Goal: Task Accomplishment & Management: Check status

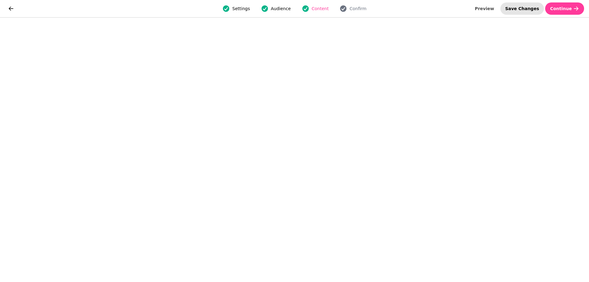
click at [516, 6] on button "Save Changes" at bounding box center [522, 8] width 44 height 12
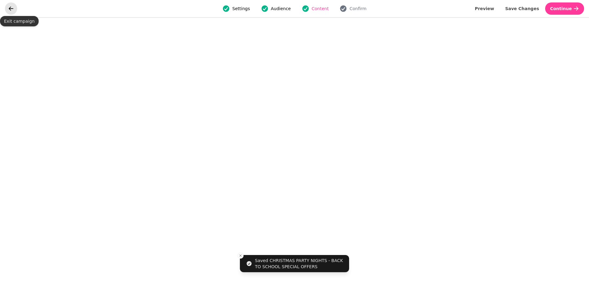
click at [9, 14] on button "go back" at bounding box center [11, 8] width 12 height 12
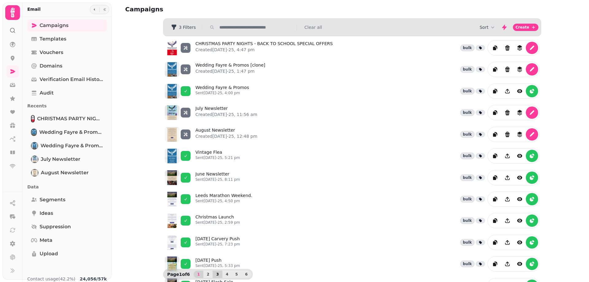
click at [213, 276] on button "3" at bounding box center [218, 274] width 10 height 7
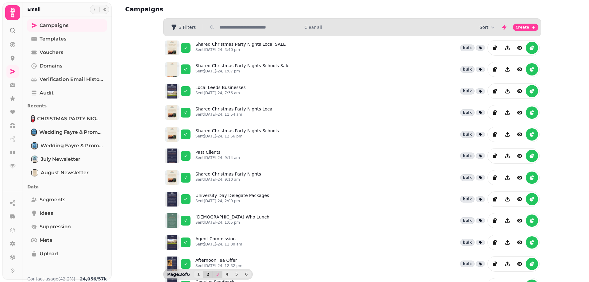
click at [209, 276] on button "2" at bounding box center [208, 274] width 10 height 7
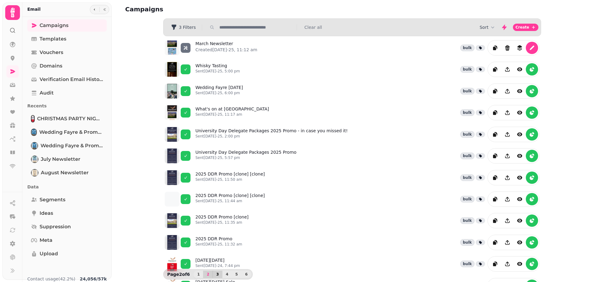
click at [216, 277] on button "3" at bounding box center [218, 274] width 10 height 7
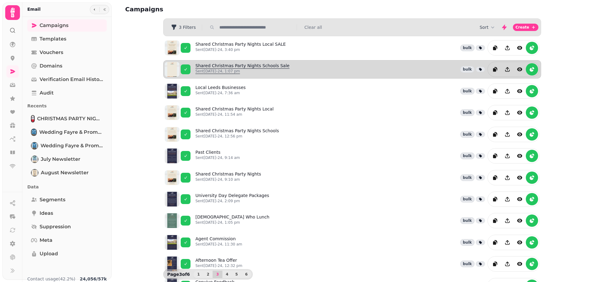
click at [265, 64] on link "Shared Christmas Party Nights Schools Sale Sent [DATE]-24, 1:07 pm" at bounding box center [242, 69] width 94 height 13
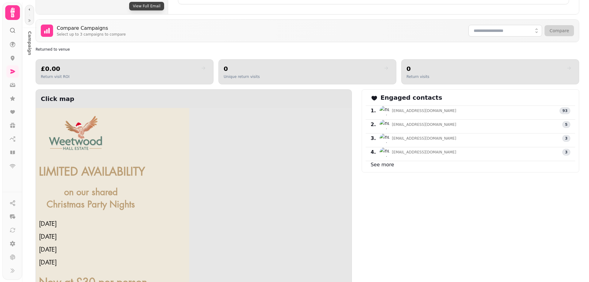
scroll to position [307, 0]
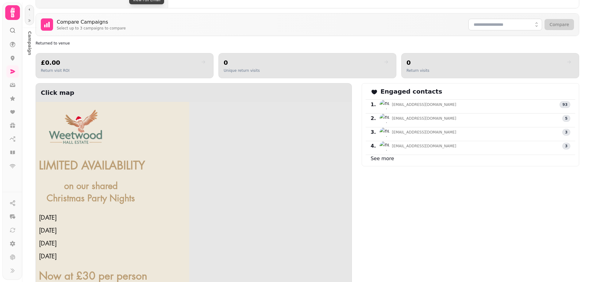
click at [482, 190] on div "Engaged contacts 1 . [EMAIL_ADDRESS][DOMAIN_NAME] 93 2 . [EMAIL_ADDRESS][DOMAIN…" at bounding box center [470, 224] width 217 height 282
click at [374, 157] on link "See more" at bounding box center [382, 159] width 23 height 6
